Goal: Obtain resource: Download file/media

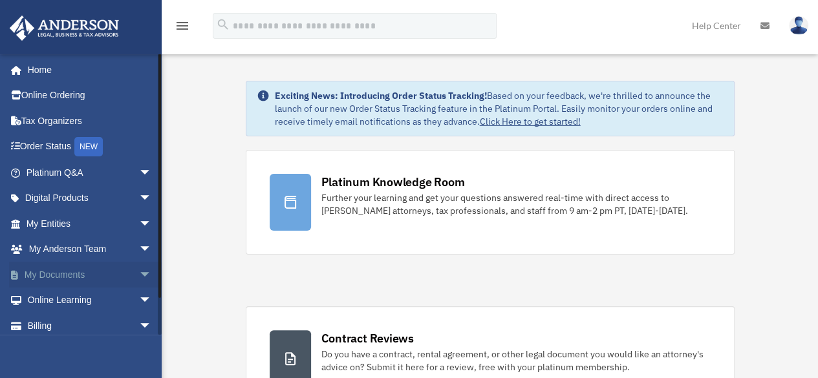
click at [139, 270] on span "arrow_drop_down" at bounding box center [152, 275] width 26 height 27
click at [50, 299] on link "Box" at bounding box center [94, 301] width 153 height 26
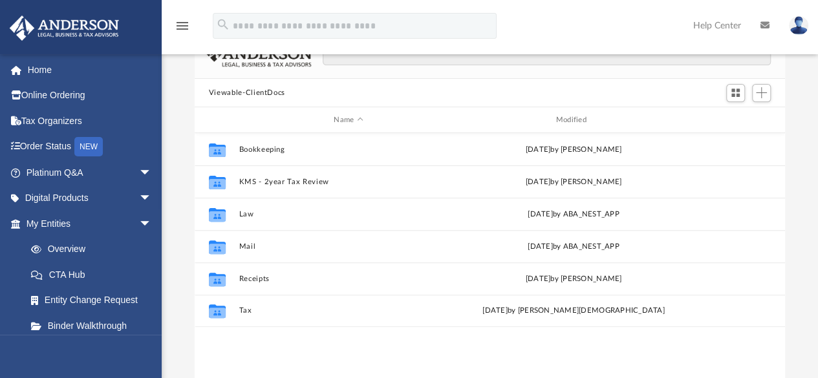
scroll to position [86, 0]
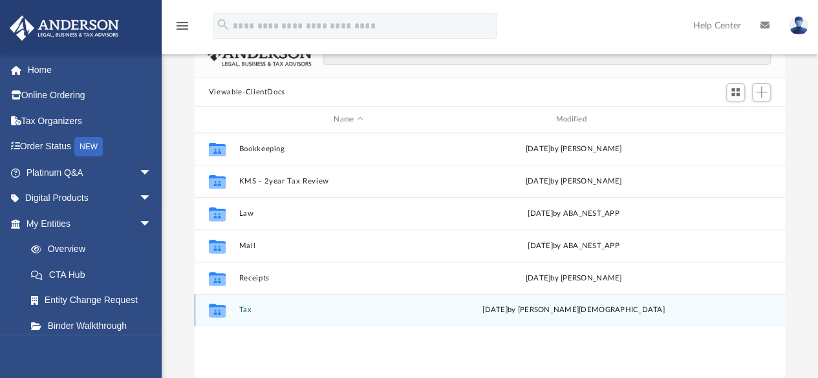
click at [246, 310] on button "Tax" at bounding box center [348, 310] width 219 height 8
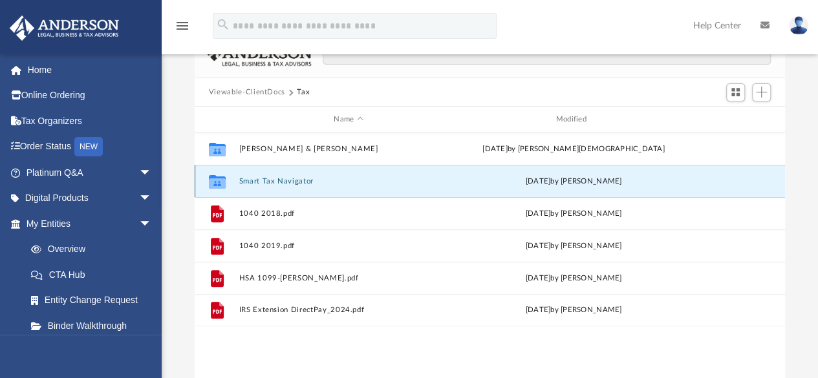
click at [269, 178] on button "Smart Tax Navigator" at bounding box center [348, 181] width 219 height 8
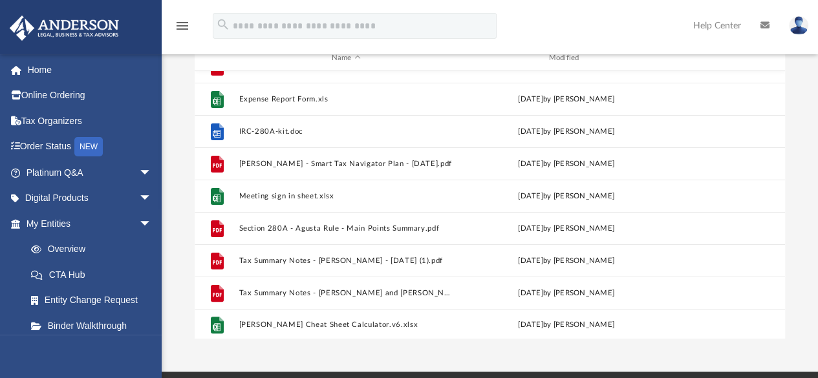
scroll to position [87, 0]
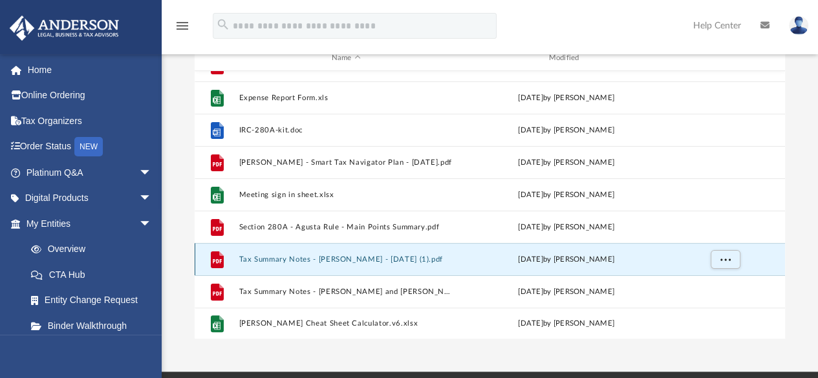
click at [305, 259] on button "Tax Summary Notes - Jerome, Willard - 09-02-2025 (1).pdf" at bounding box center [346, 259] width 215 height 8
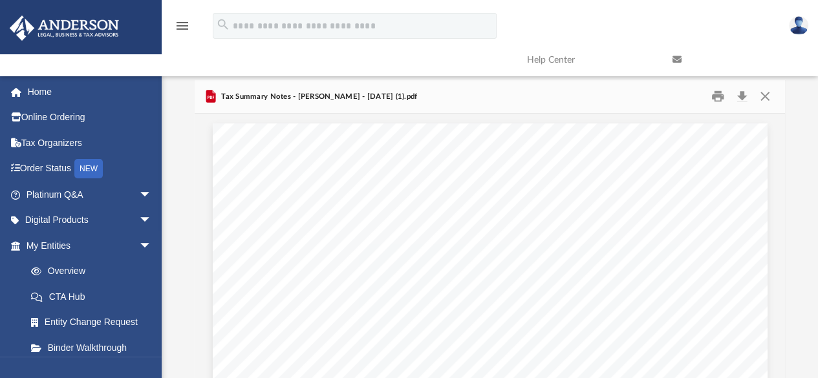
scroll to position [0, 0]
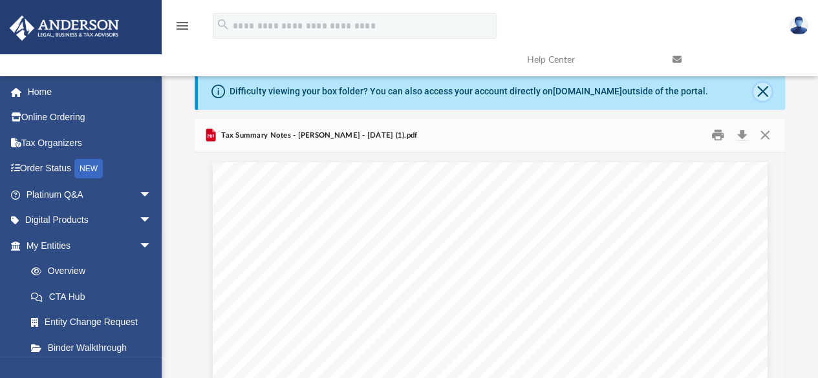
click at [763, 91] on button "Close" at bounding box center [762, 92] width 18 height 18
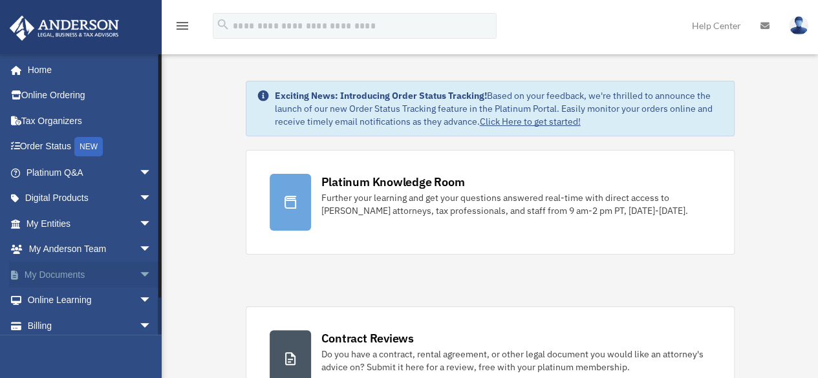
click at [139, 271] on span "arrow_drop_down" at bounding box center [152, 275] width 26 height 27
click at [56, 295] on link "Box" at bounding box center [94, 301] width 153 height 26
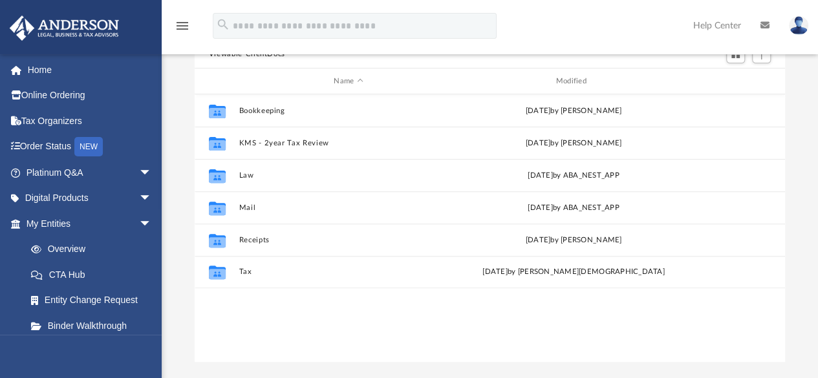
scroll to position [137, 0]
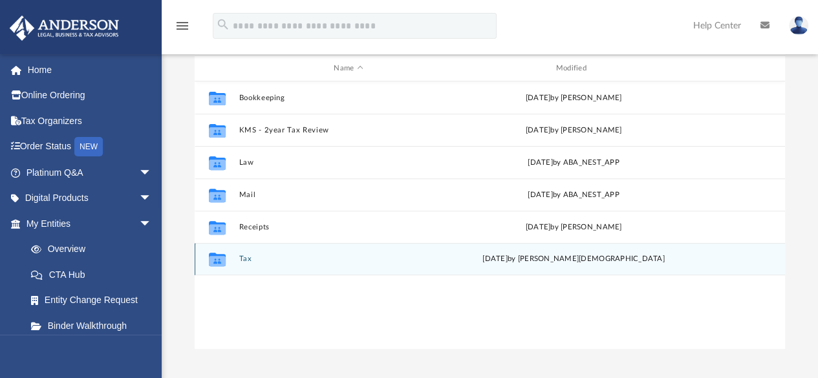
click at [242, 257] on button "Tax" at bounding box center [348, 259] width 219 height 8
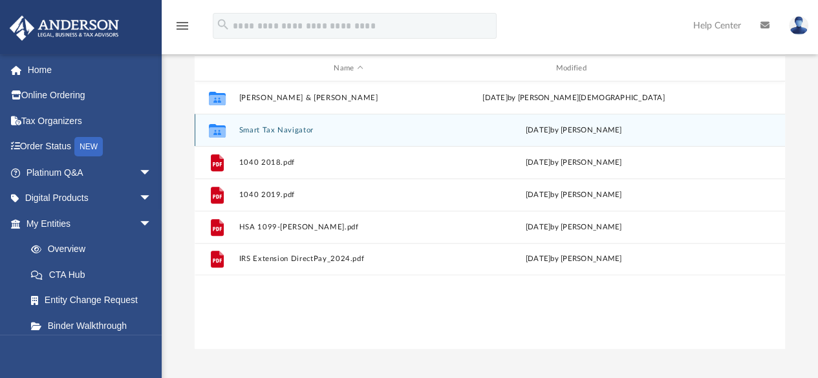
click at [272, 125] on div "Collaborated Folder Smart Tax Navigator Wed Sep 3 2025 by Dana Cummings" at bounding box center [490, 130] width 590 height 32
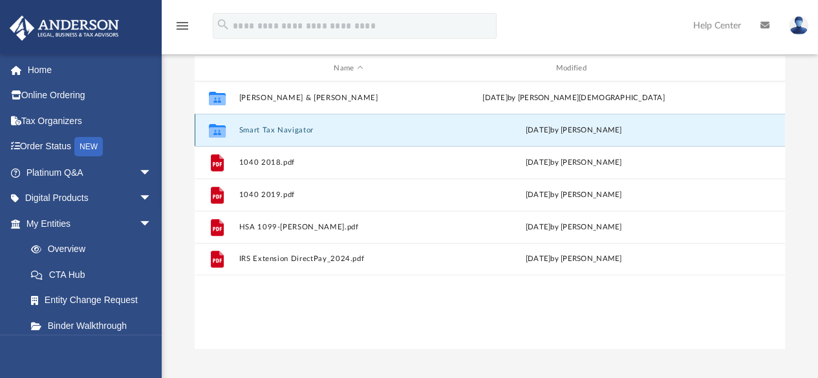
click at [252, 131] on button "Smart Tax Navigator" at bounding box center [348, 130] width 219 height 8
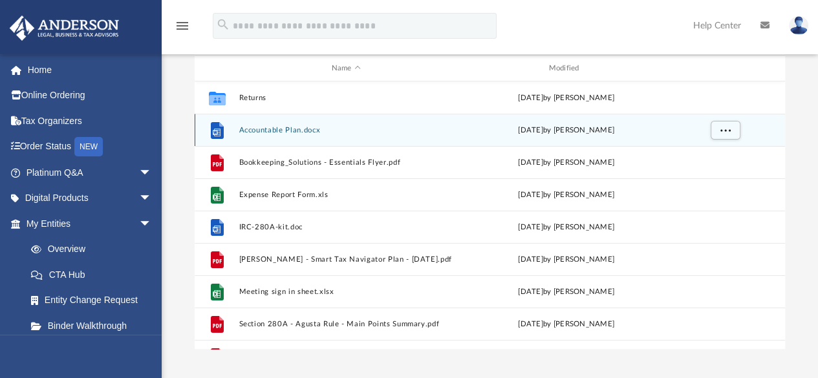
click at [281, 129] on button "Accountable Plan.docx" at bounding box center [346, 130] width 215 height 8
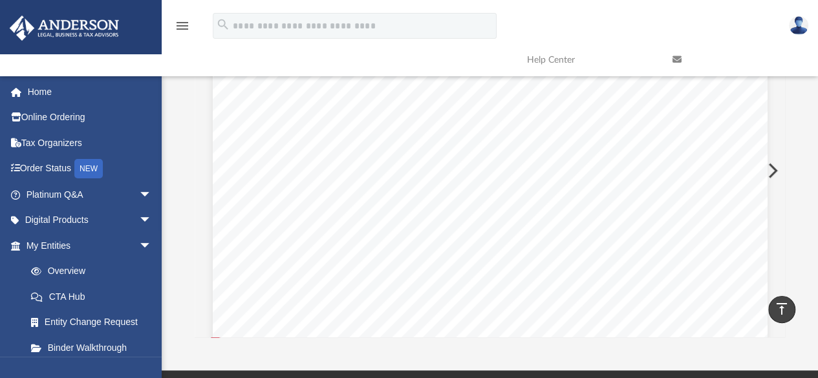
scroll to position [0, 0]
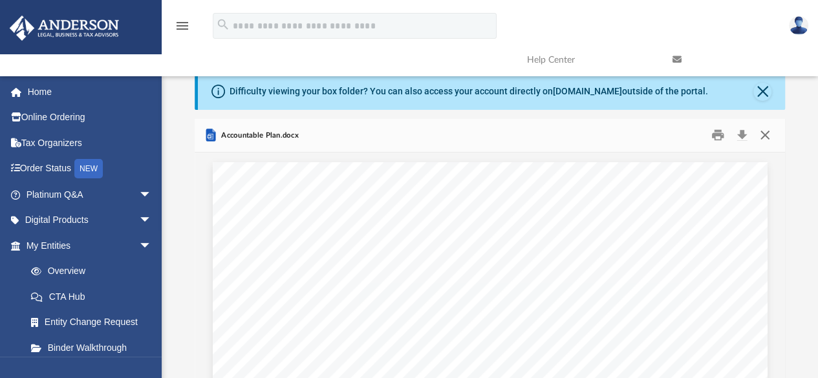
click at [765, 131] on button "Close" at bounding box center [764, 135] width 23 height 20
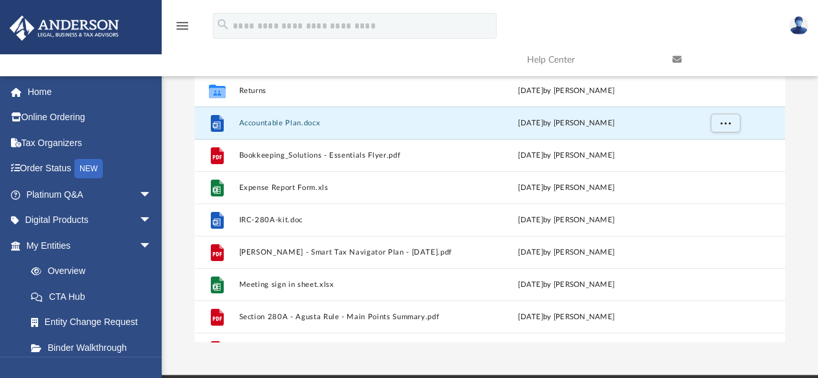
scroll to position [153, 0]
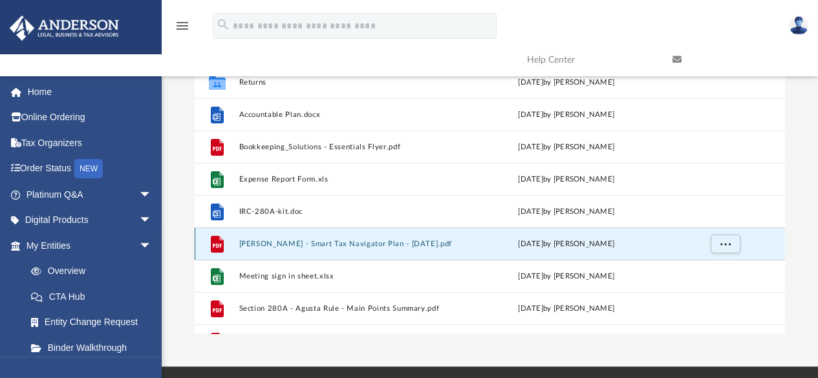
click at [314, 242] on button "Jerome, Williard - Smart Tax Navigator Plan - 07-02-2025.pdf" at bounding box center [346, 244] width 215 height 8
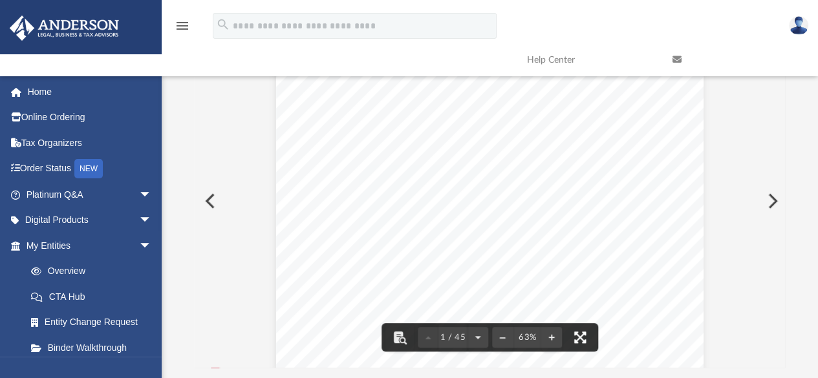
click at [579, 331] on button "File preview" at bounding box center [580, 337] width 28 height 28
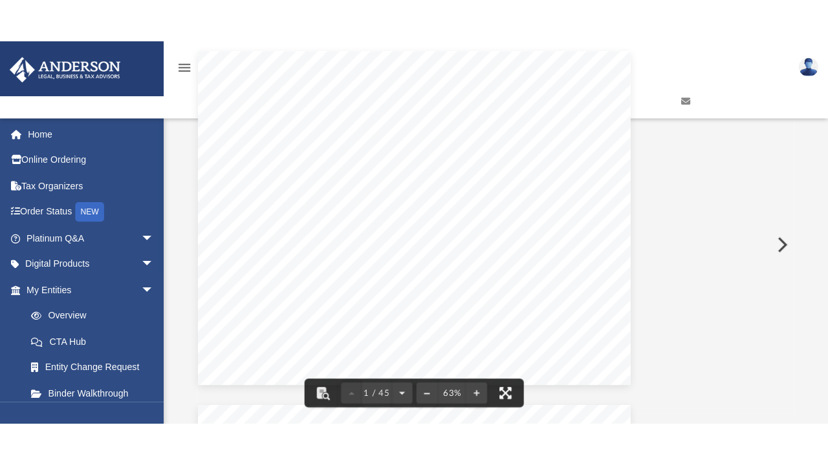
scroll to position [284, 589]
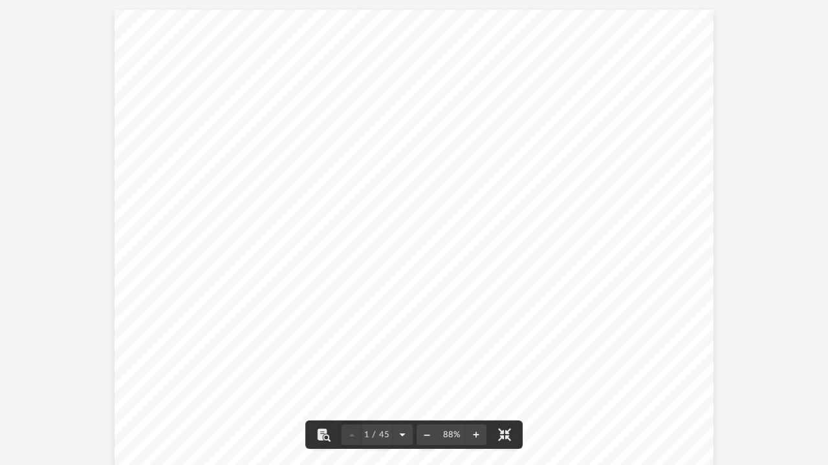
click at [403, 378] on button "File preview" at bounding box center [402, 435] width 21 height 28
click at [351, 378] on button "File preview" at bounding box center [351, 435] width 21 height 28
drag, startPoint x: 509, startPoint y: 433, endPoint x: 509, endPoint y: 377, distance: 56.2
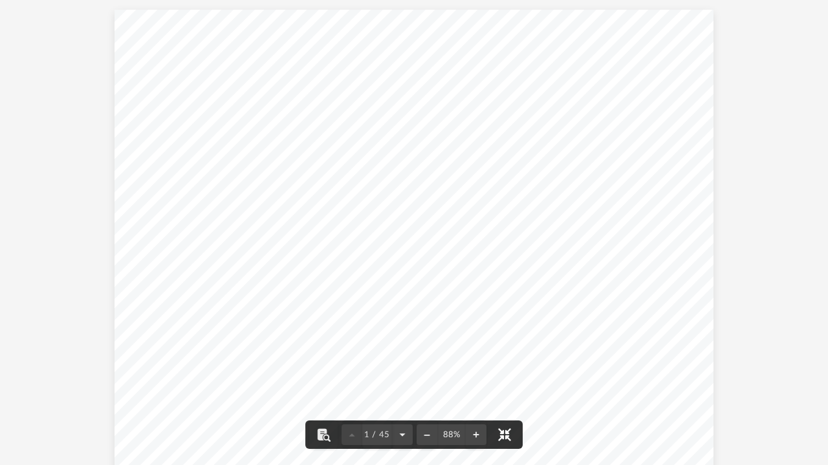
click at [509, 378] on button "File preview" at bounding box center [504, 435] width 28 height 28
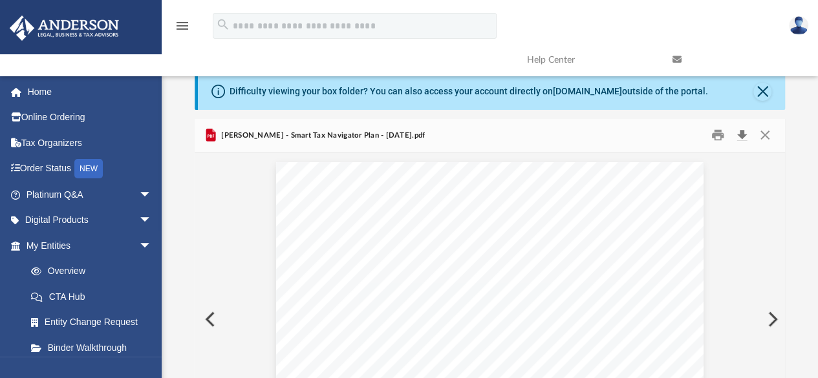
click at [738, 134] on button "Download" at bounding box center [741, 135] width 23 height 20
